Goal: Information Seeking & Learning: Check status

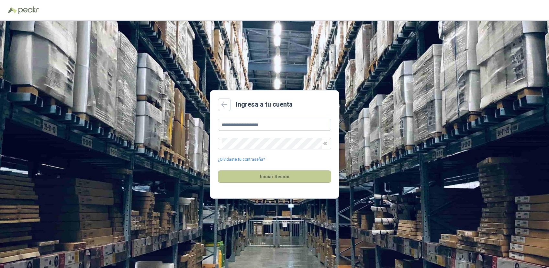
click at [271, 176] on button "Iniciar Sesión" at bounding box center [274, 176] width 113 height 12
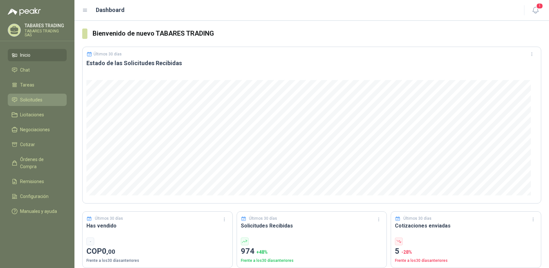
click at [26, 99] on span "Solicitudes" at bounding box center [31, 99] width 22 height 7
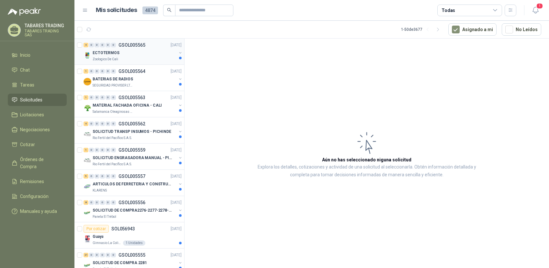
click at [104, 51] on p "ECTOTERMOS" at bounding box center [106, 53] width 27 height 6
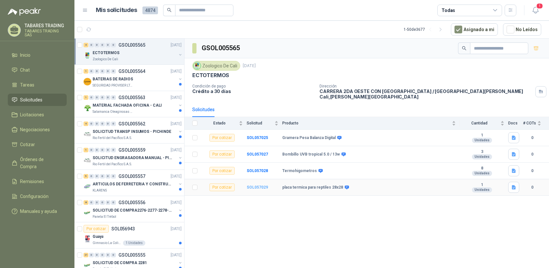
click at [261, 185] on b "SOL057029" at bounding box center [257, 187] width 21 height 5
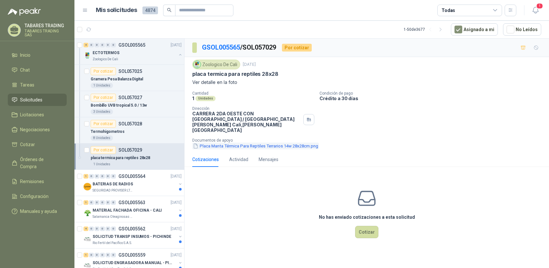
click at [239, 142] on button "Placa Manta Térmica Para Reptiles Terrarios 14w 28x28cm.png" at bounding box center [255, 145] width 127 height 7
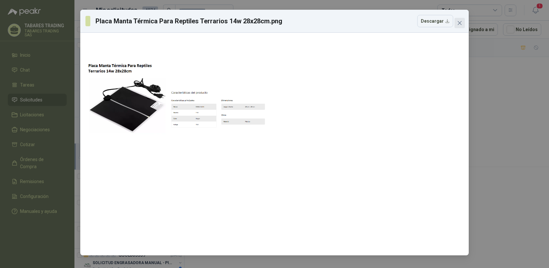
click at [459, 25] on icon "close" at bounding box center [459, 22] width 5 height 5
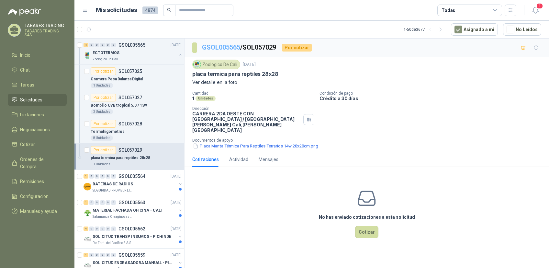
click at [221, 45] on link "GSOL005565" at bounding box center [221, 47] width 38 height 8
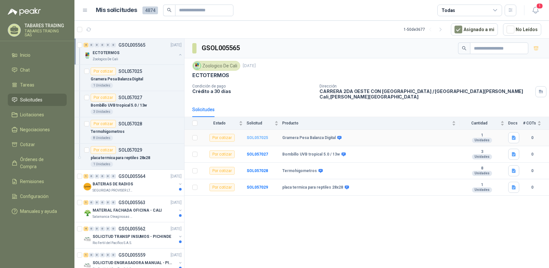
click at [253, 135] on b "SOL057025" at bounding box center [257, 137] width 21 height 5
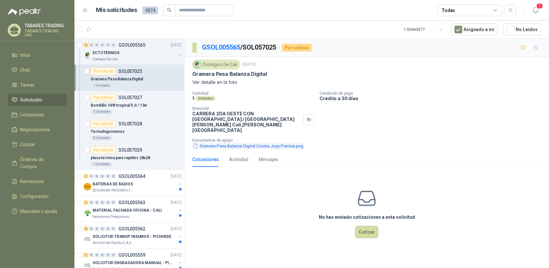
click at [237, 142] on button "Gramera Pesa Balanza Digital Cocina Joya Precisa.png" at bounding box center [248, 145] width 112 height 7
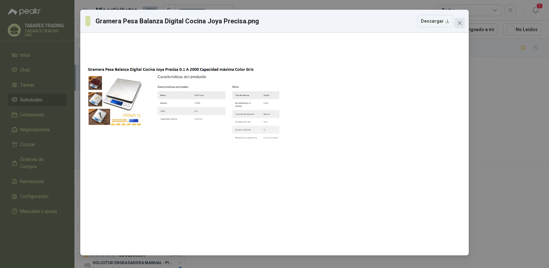
click at [459, 21] on icon "close" at bounding box center [459, 22] width 5 height 5
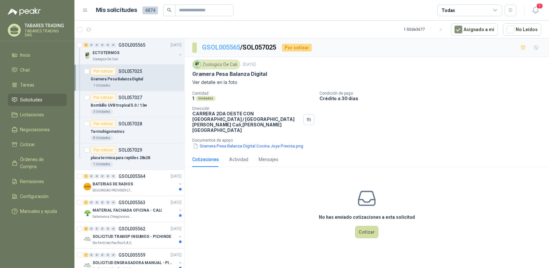
click at [218, 47] on link "GSOL005565" at bounding box center [221, 47] width 38 height 8
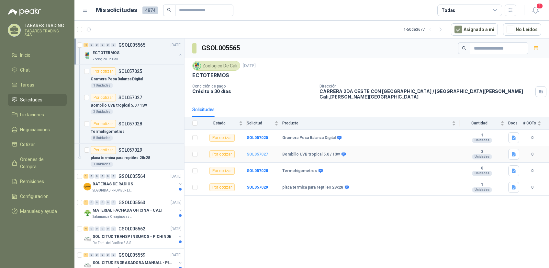
click at [257, 152] on b "SOL057027" at bounding box center [257, 154] width 21 height 5
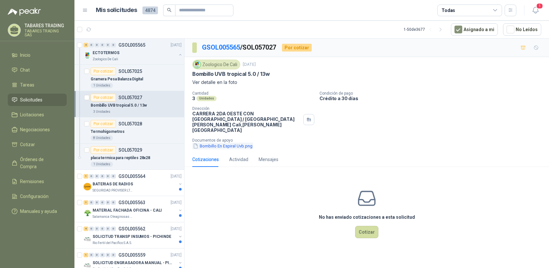
click at [222, 142] on button "Bombillo En Espiral Uvb.png" at bounding box center [222, 145] width 61 height 7
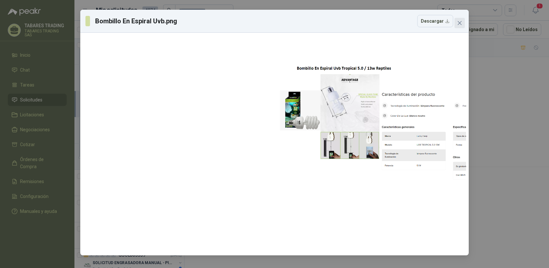
click at [460, 21] on icon "close" at bounding box center [459, 22] width 5 height 5
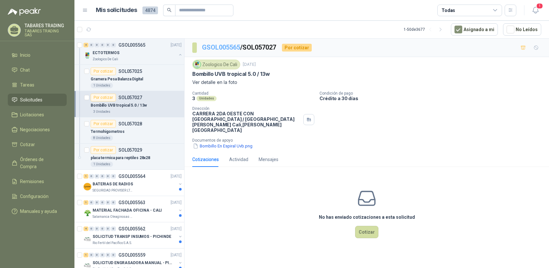
click at [227, 49] on link "GSOL005565" at bounding box center [221, 47] width 38 height 8
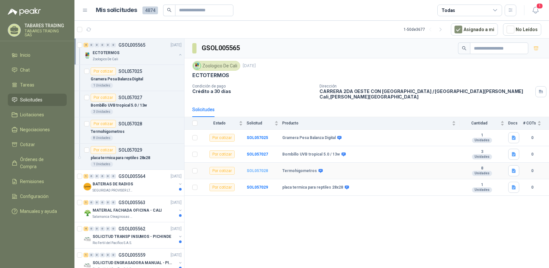
click at [252, 168] on b "SOL057028" at bounding box center [257, 170] width 21 height 5
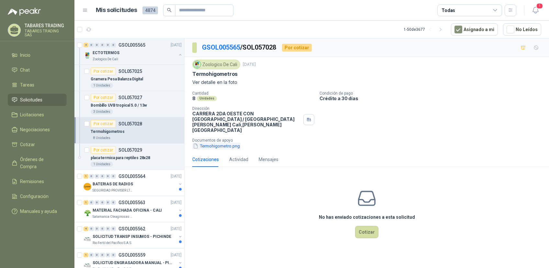
click at [216, 142] on button "Termohigometro.png" at bounding box center [216, 145] width 48 height 7
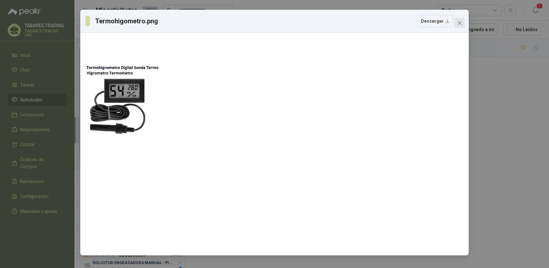
click at [462, 23] on icon "close" at bounding box center [459, 22] width 5 height 5
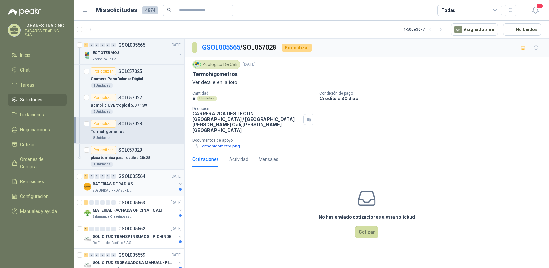
click at [126, 175] on p "GSOL005564" at bounding box center [131, 176] width 27 height 5
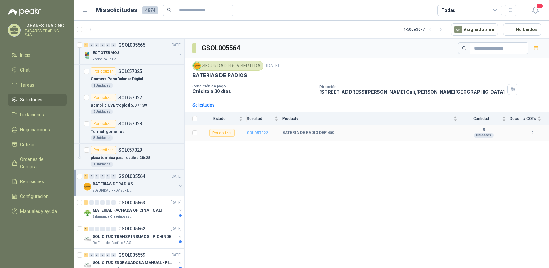
click at [255, 133] on b "SOL057022" at bounding box center [257, 132] width 21 height 5
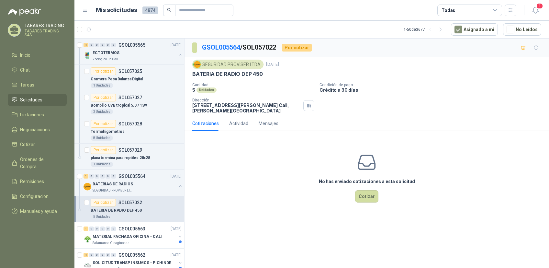
click at [148, 11] on span "4874" at bounding box center [150, 10] width 16 height 8
click at [84, 11] on icon at bounding box center [85, 10] width 6 height 6
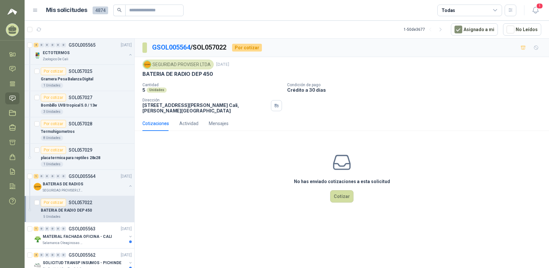
click at [35, 9] on icon at bounding box center [35, 10] width 4 height 3
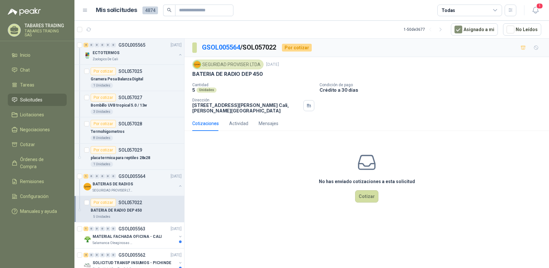
click at [50, 28] on p "[PERSON_NAME] TRADING" at bounding box center [46, 25] width 42 height 5
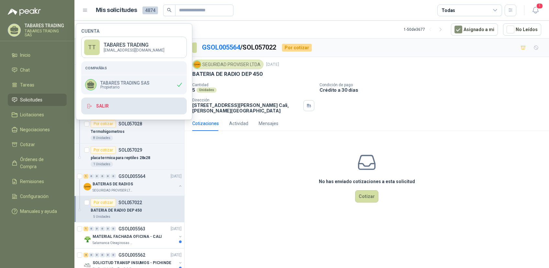
click at [105, 106] on button "Salir" at bounding box center [134, 105] width 106 height 17
